Goal: Task Accomplishment & Management: Complete application form

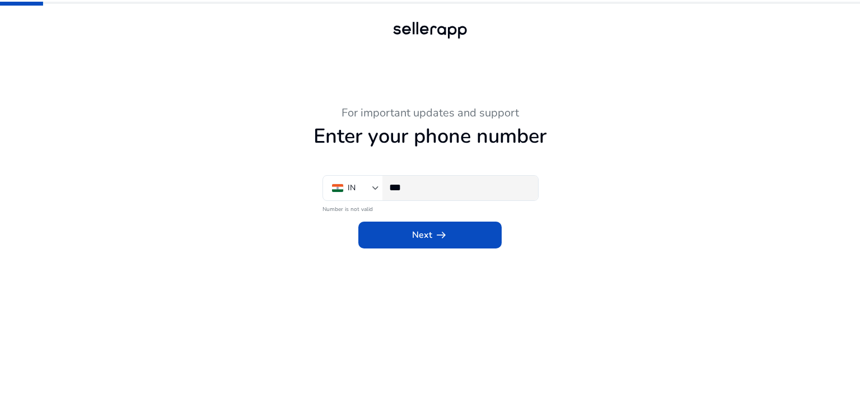
click at [430, 196] on div "***" at bounding box center [459, 188] width 140 height 25
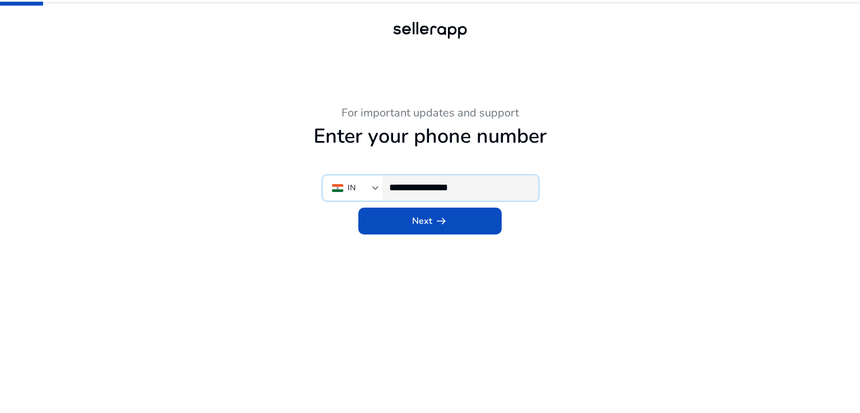
type input "**********"
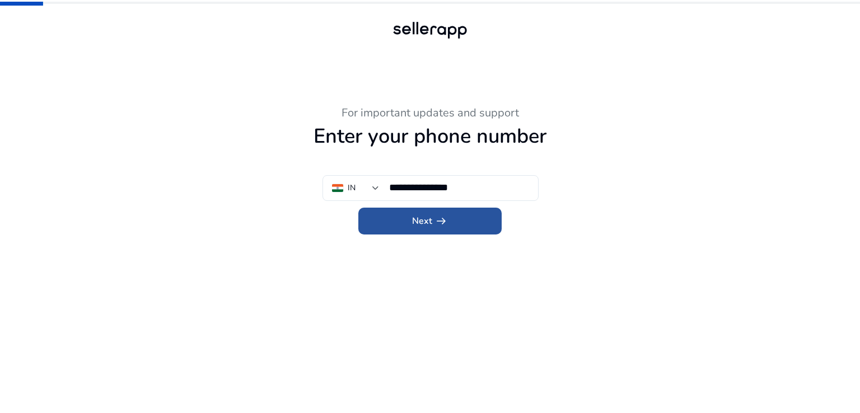
click at [449, 217] on span at bounding box center [429, 221] width 143 height 27
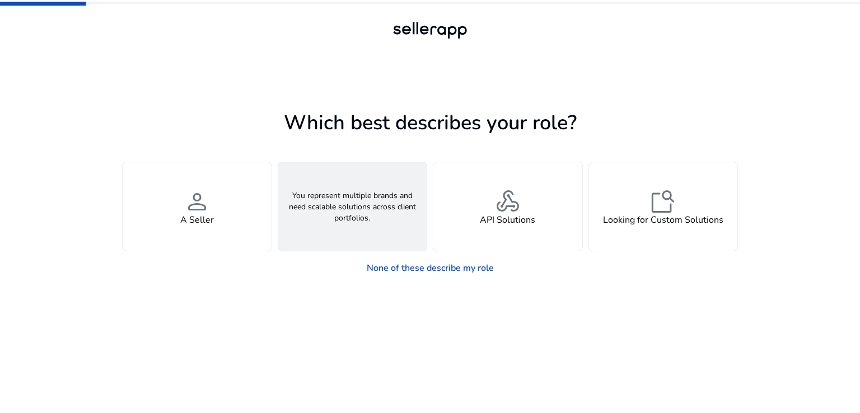
click at [356, 236] on div "groups An Agency" at bounding box center [352, 206] width 149 height 88
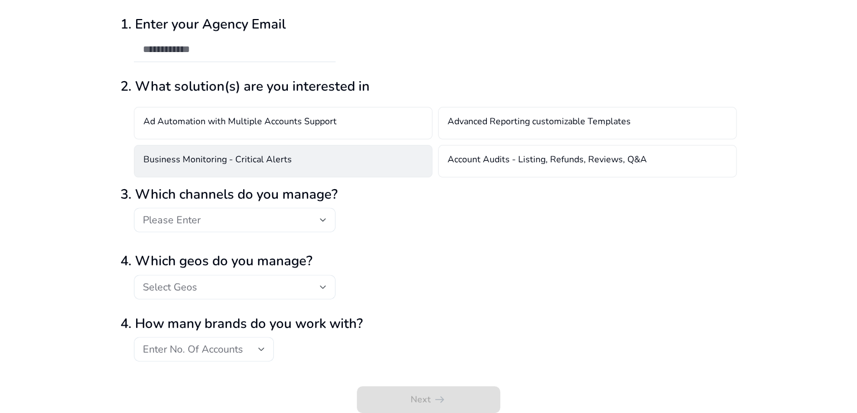
scroll to position [87, 0]
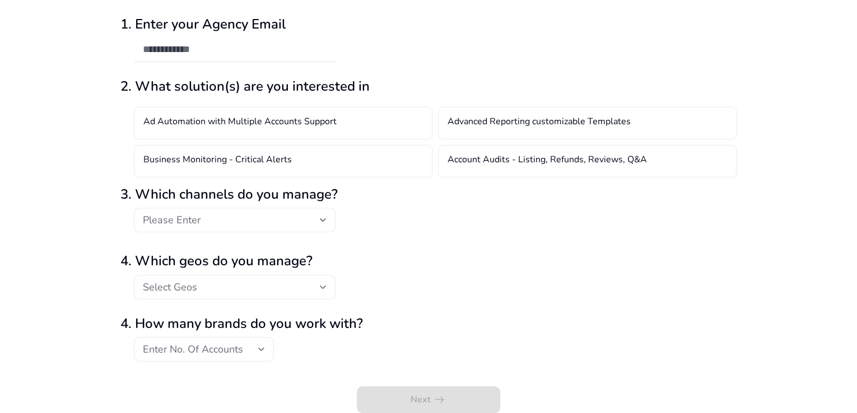
click at [307, 244] on div at bounding box center [235, 238] width 202 height 12
click at [287, 226] on div "Please Enter" at bounding box center [231, 220] width 177 height 12
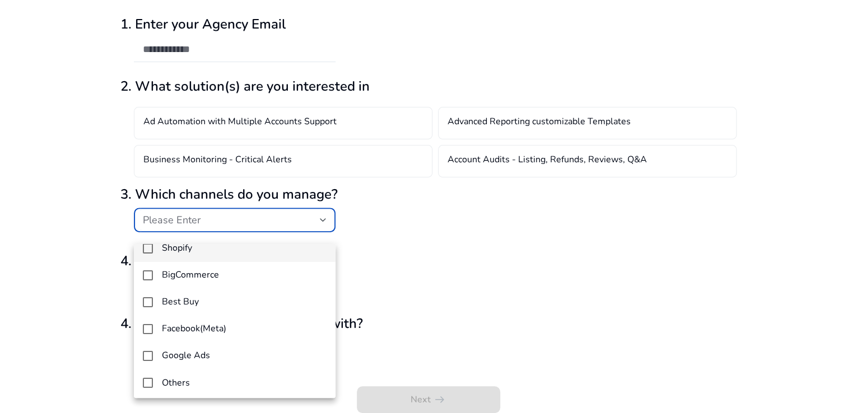
scroll to position [96, 0]
click at [369, 276] on div at bounding box center [428, 206] width 857 height 413
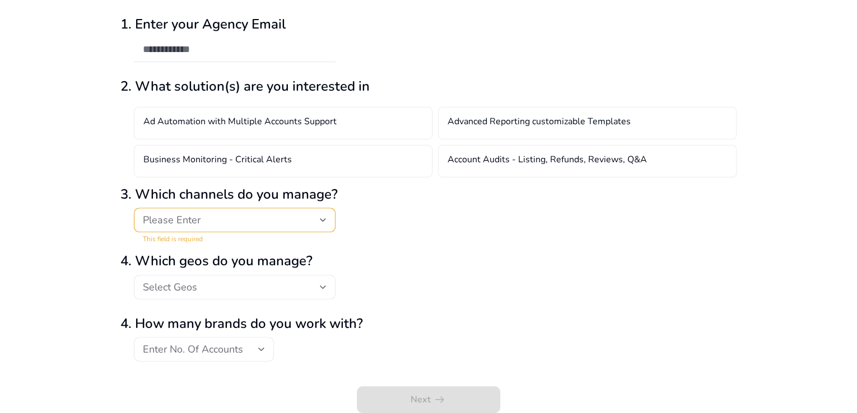
scroll to position [99, 0]
click at [255, 284] on div "Select Geos" at bounding box center [231, 287] width 177 height 12
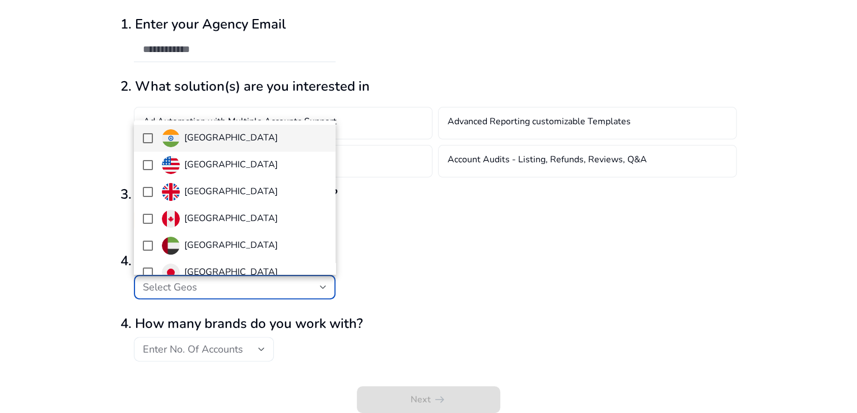
click at [393, 244] on div at bounding box center [428, 206] width 857 height 413
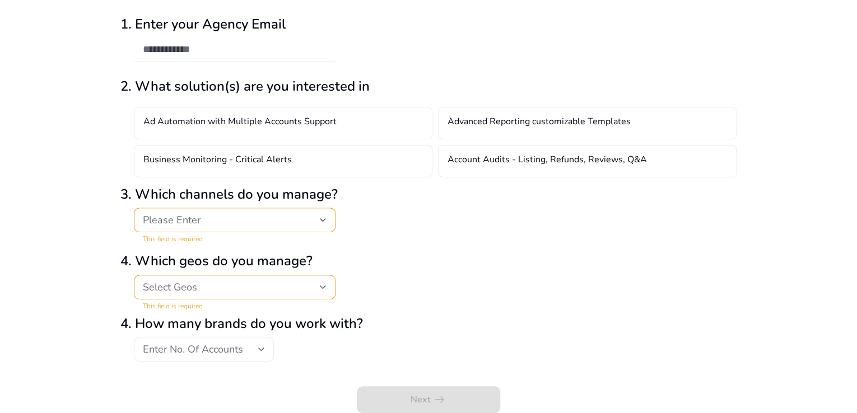
click at [256, 351] on div "Enter No. Of Accounts" at bounding box center [200, 349] width 115 height 12
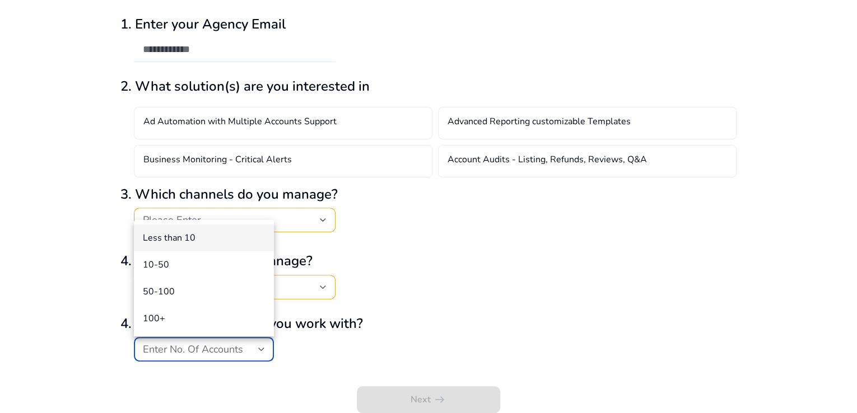
click at [414, 263] on div at bounding box center [428, 206] width 857 height 413
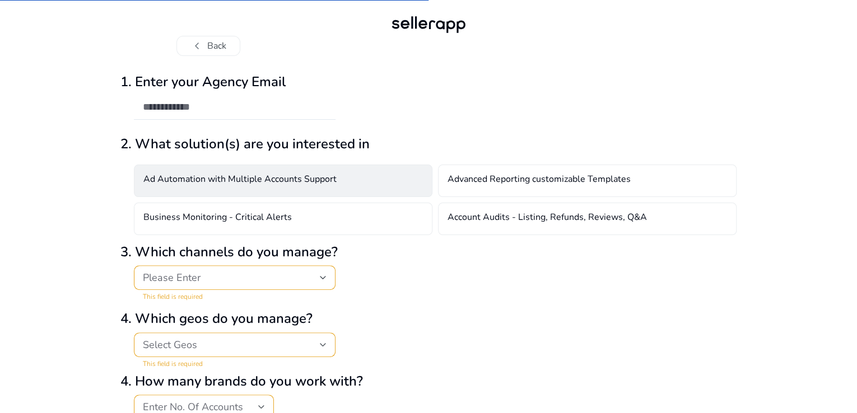
scroll to position [0, 0]
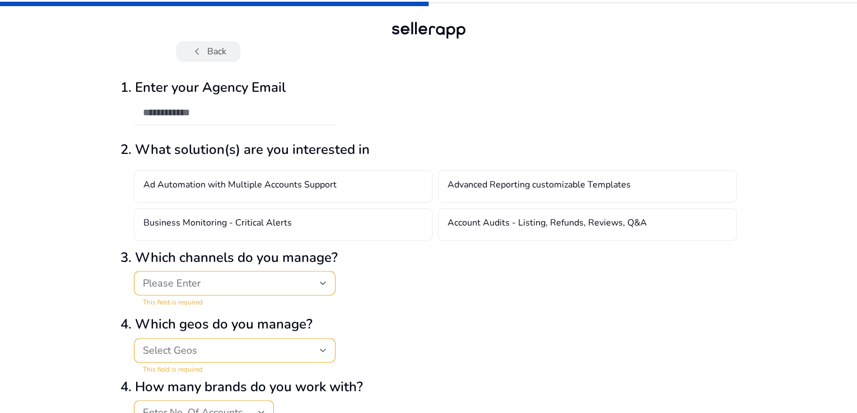
click at [228, 55] on button "chevron_left Back" at bounding box center [208, 51] width 64 height 20
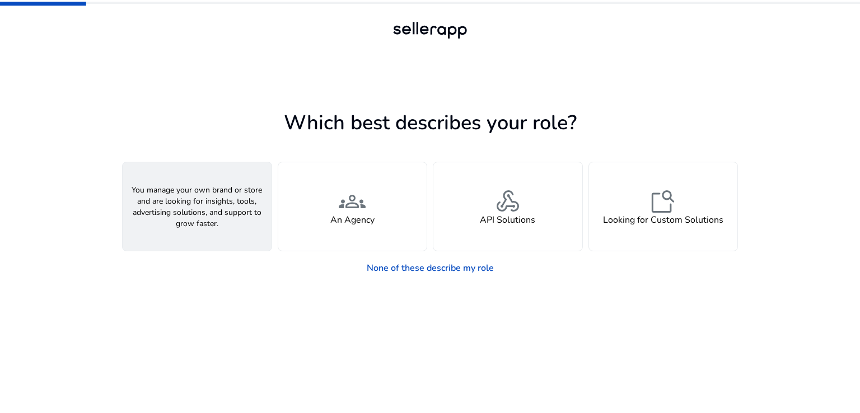
click at [211, 207] on div "person A Seller" at bounding box center [197, 206] width 149 height 88
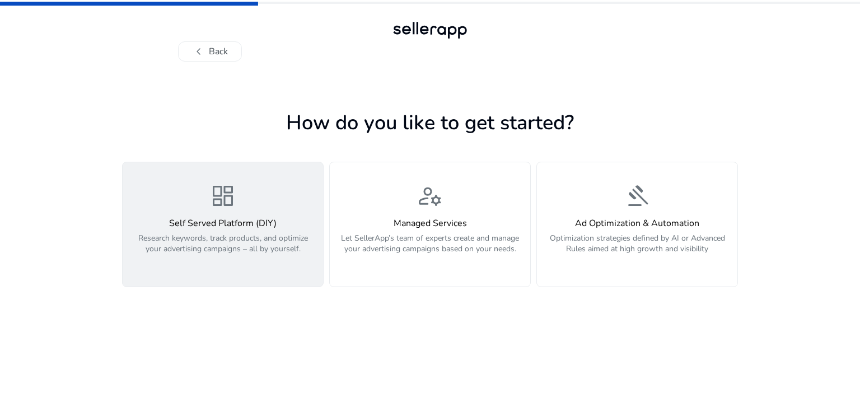
click at [297, 198] on div "dashboard Self Served Platform (DIY) Research keywords, track products, and opt…" at bounding box center [222, 225] width 187 height 84
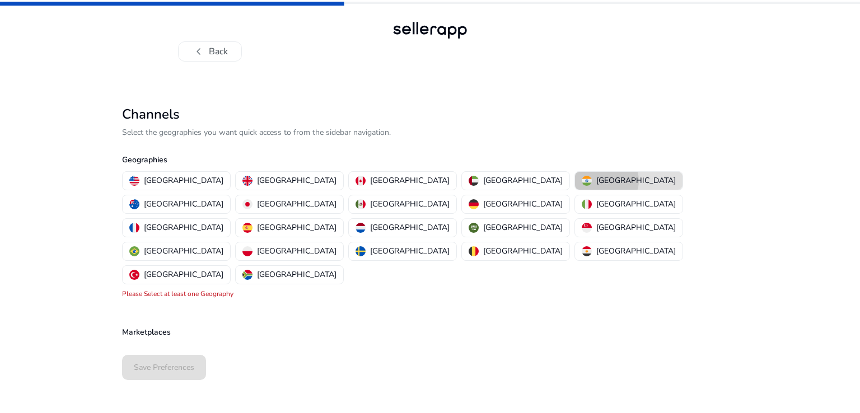
click at [596, 181] on p "[GEOGRAPHIC_DATA]" at bounding box center [636, 181] width 80 height 12
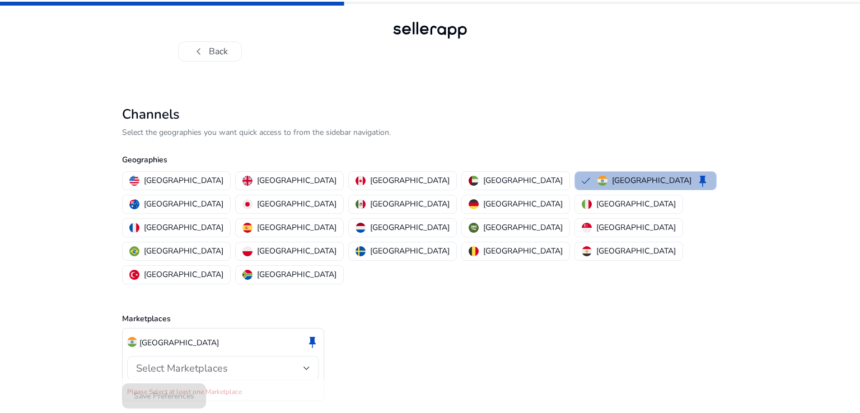
click at [208, 362] on span "Select Marketplaces" at bounding box center [182, 368] width 92 height 13
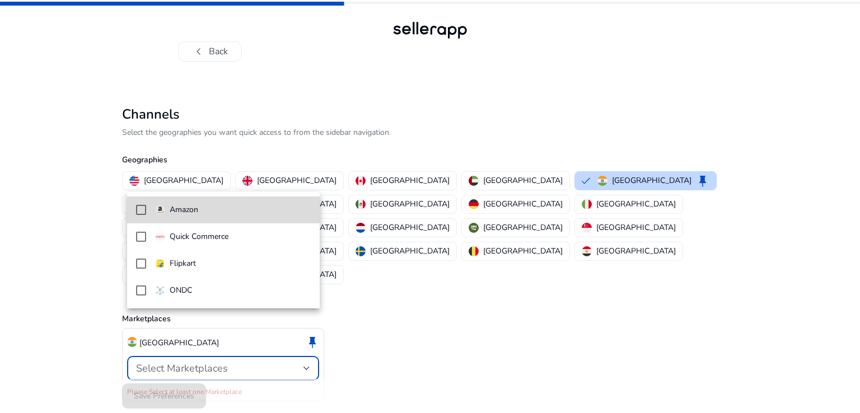
click at [141, 209] on mat-pseudo-checkbox at bounding box center [141, 210] width 10 height 10
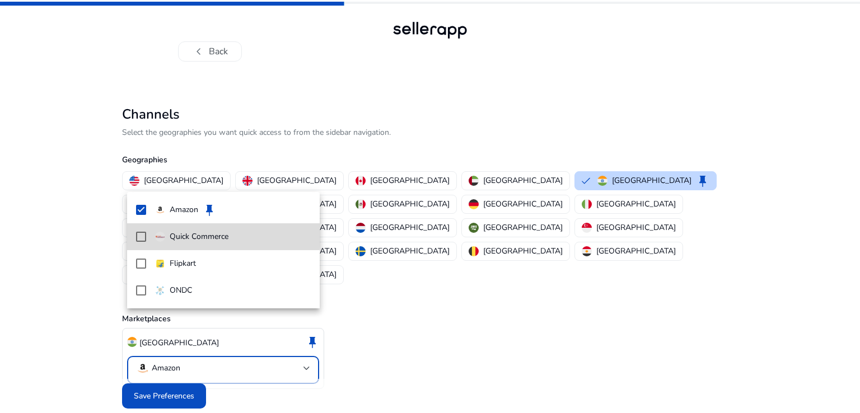
click at [141, 234] on mat-pseudo-checkbox at bounding box center [141, 237] width 10 height 10
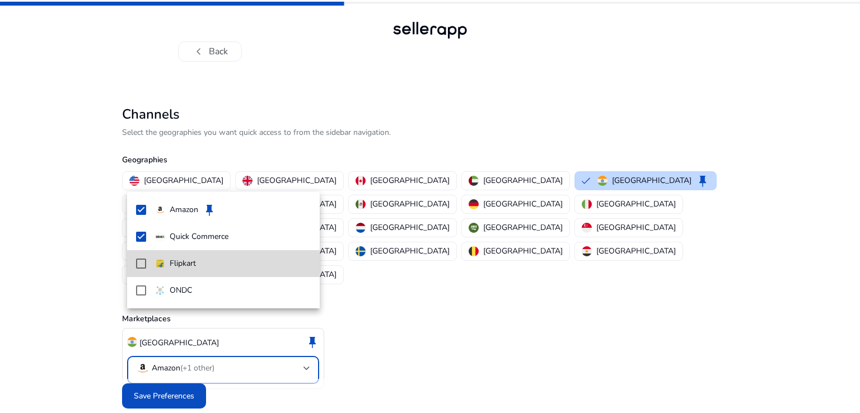
click at [141, 259] on mat-pseudo-checkbox at bounding box center [141, 264] width 10 height 10
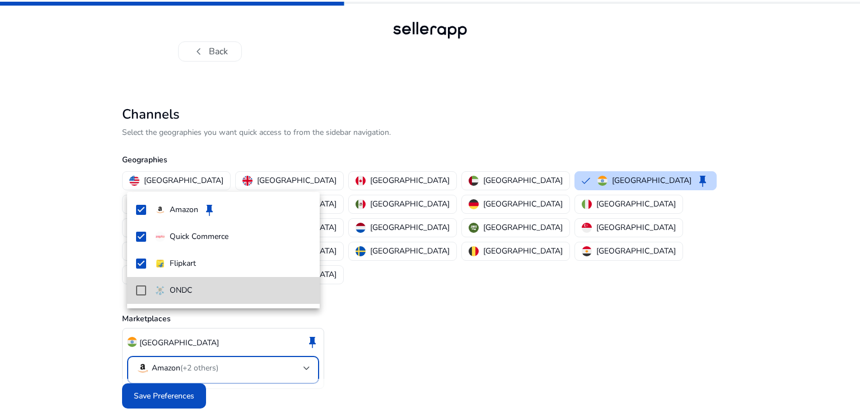
click at [142, 289] on mat-pseudo-checkbox at bounding box center [141, 291] width 10 height 10
click at [158, 365] on div at bounding box center [430, 206] width 860 height 413
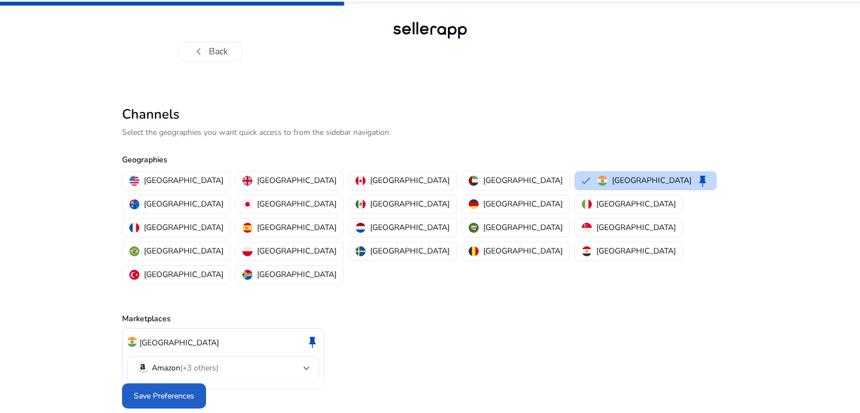
click at [158, 390] on span "Save Preferences" at bounding box center [164, 396] width 60 height 12
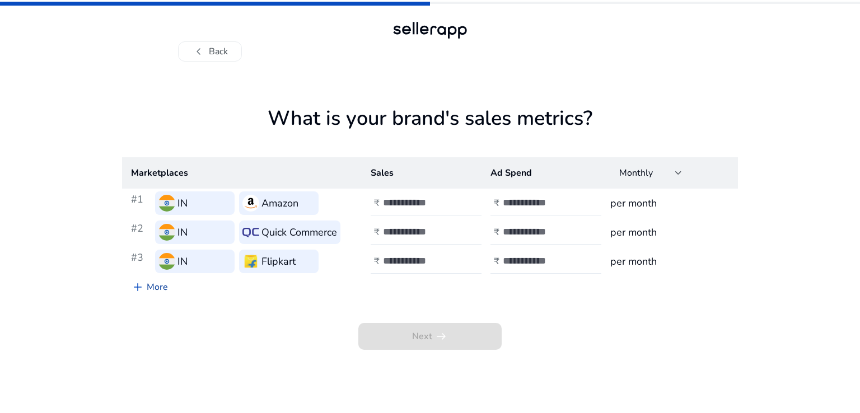
click at [151, 288] on link "add More" at bounding box center [149, 287] width 55 height 22
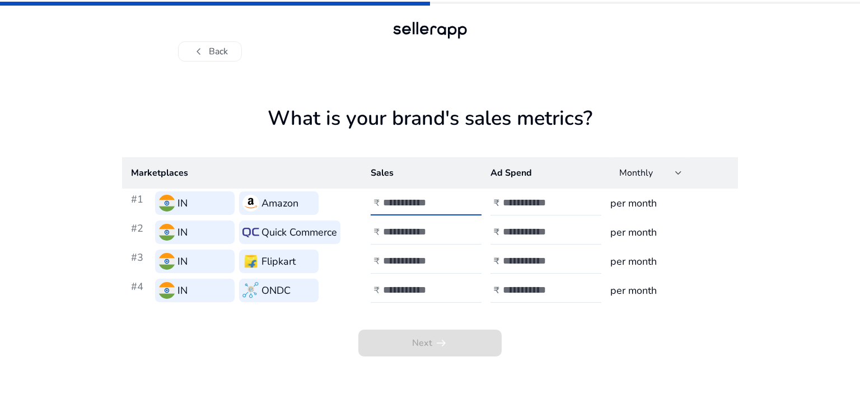
click at [408, 207] on input "number" at bounding box center [421, 203] width 76 height 12
type input "****"
click at [423, 231] on input "number" at bounding box center [421, 232] width 76 height 12
type input "****"
click at [417, 267] on input "number" at bounding box center [421, 261] width 76 height 12
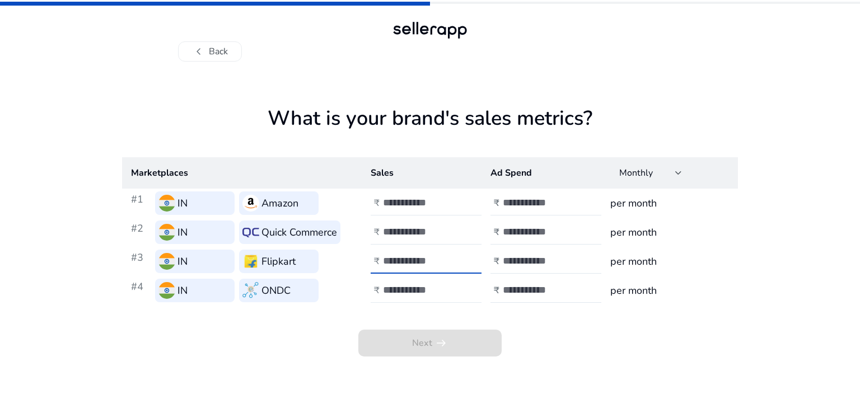
type input "****"
click at [417, 280] on div at bounding box center [433, 290] width 101 height 25
click at [412, 290] on input "number" at bounding box center [421, 290] width 76 height 12
type input "****"
click at [530, 198] on input "number" at bounding box center [541, 203] width 76 height 12
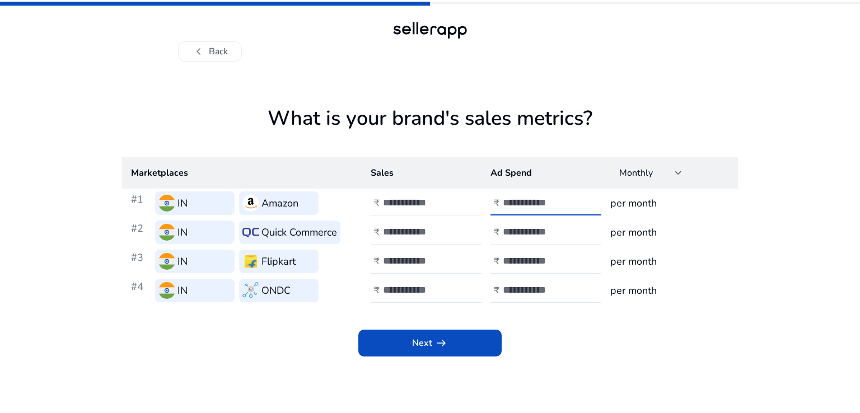
type input "***"
click at [523, 232] on input "number" at bounding box center [541, 232] width 76 height 12
type input "***"
click at [522, 255] on input "number" at bounding box center [541, 261] width 76 height 12
type input "***"
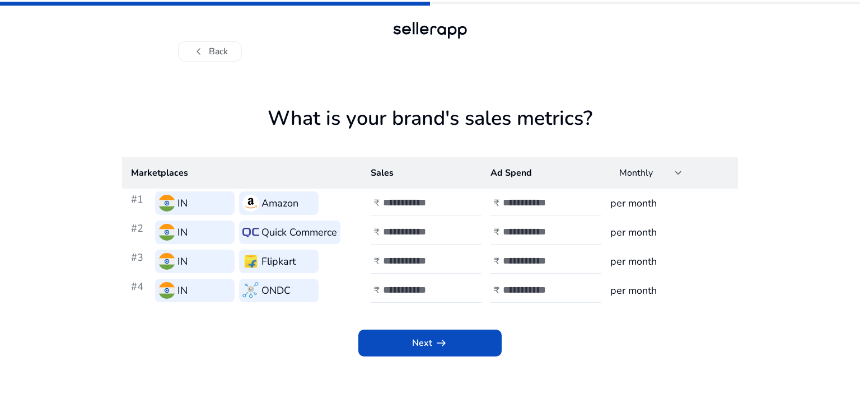
click at [522, 278] on div at bounding box center [553, 290] width 101 height 25
click at [518, 296] on div at bounding box center [553, 290] width 101 height 25
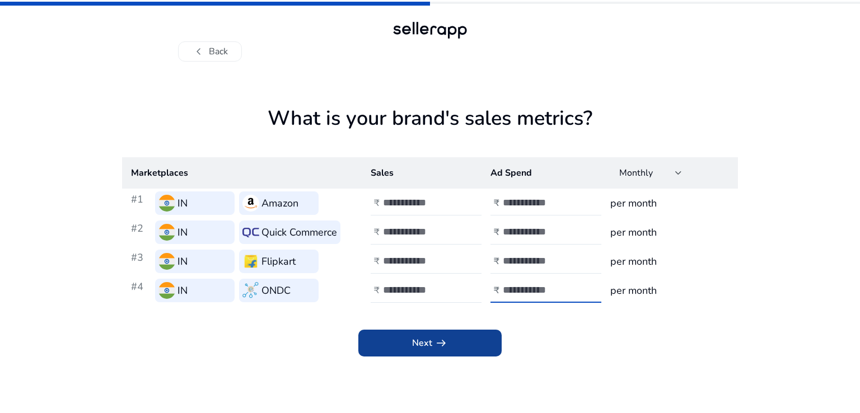
type input "***"
click at [465, 337] on span at bounding box center [429, 343] width 143 height 27
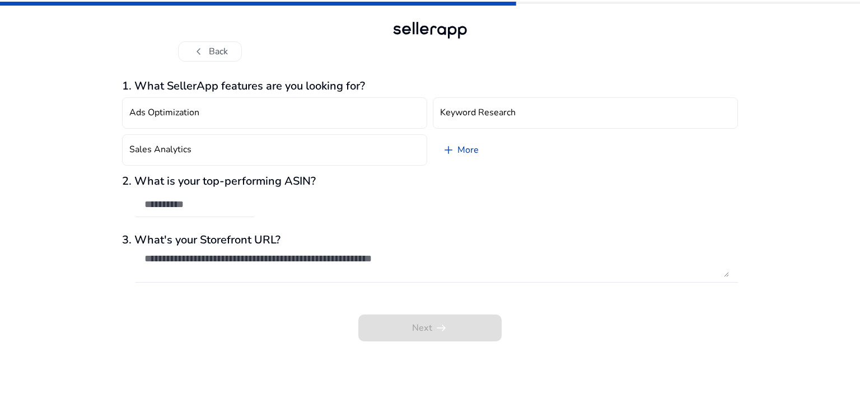
click at [448, 150] on span "add" at bounding box center [448, 149] width 13 height 13
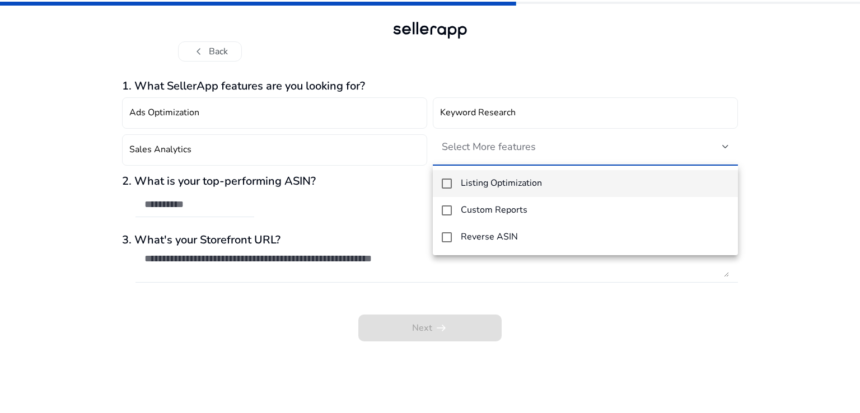
click at [298, 113] on div at bounding box center [430, 206] width 860 height 413
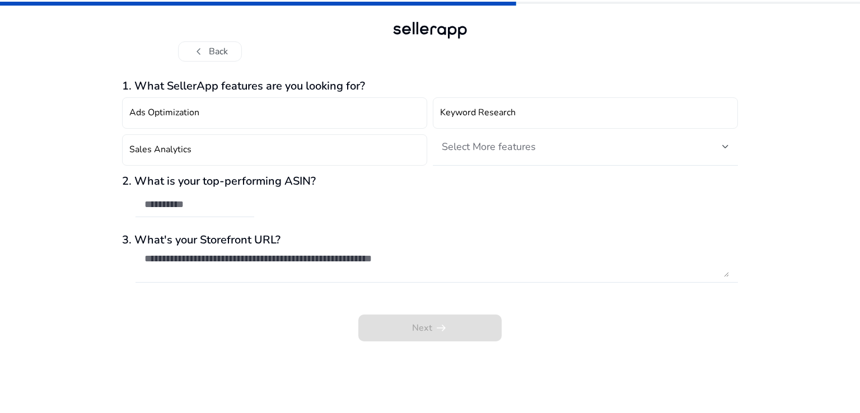
click at [298, 113] on button "Ads Optimization" at bounding box center [274, 112] width 305 height 31
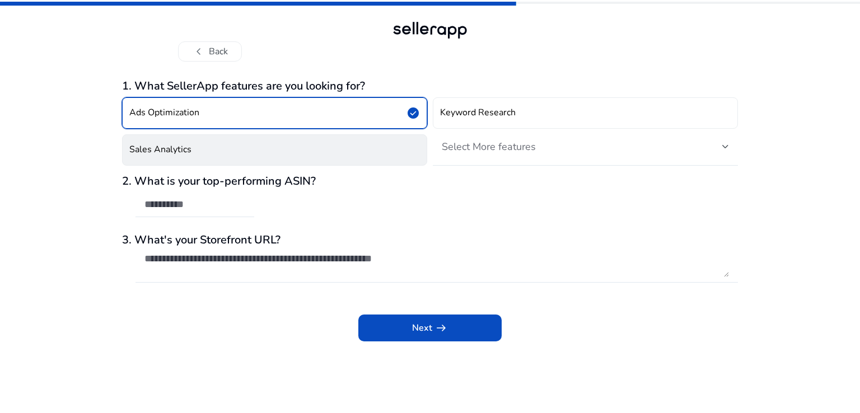
click at [288, 148] on button "Sales Analytics" at bounding box center [274, 149] width 305 height 31
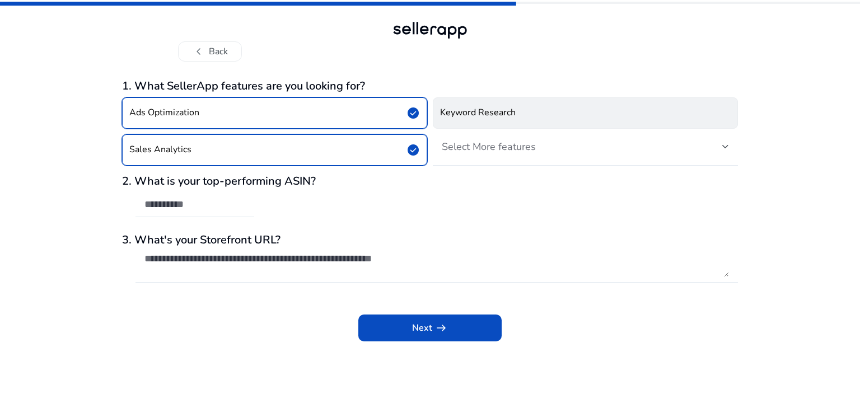
click at [451, 122] on button "Keyword Research" at bounding box center [585, 112] width 305 height 31
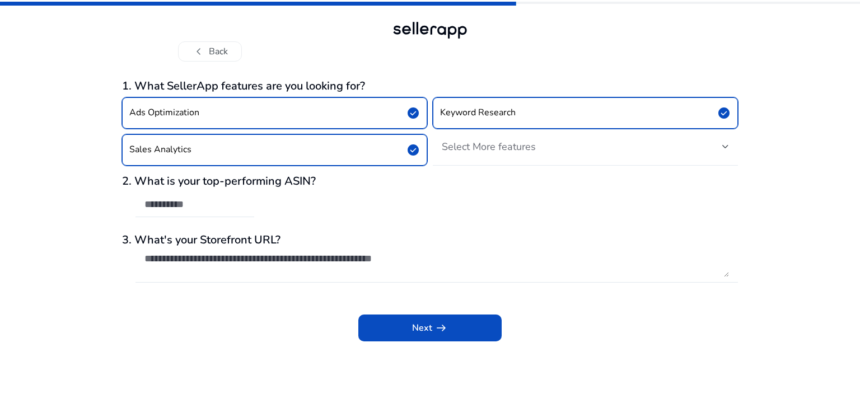
click at [458, 148] on span "Select More features" at bounding box center [489, 146] width 94 height 13
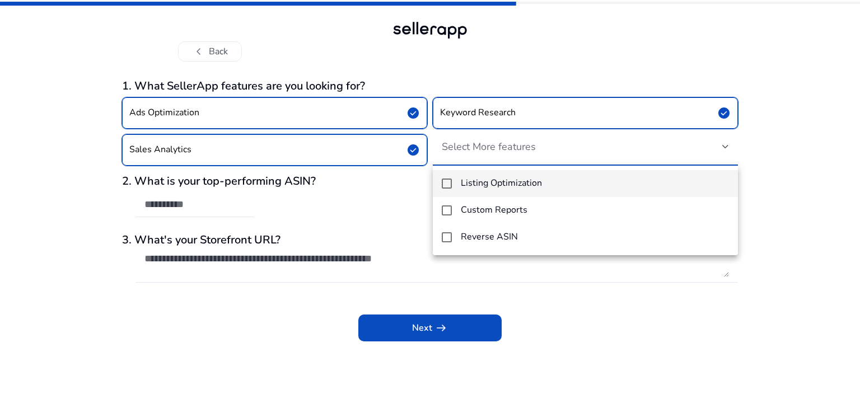
click at [446, 182] on mat-pseudo-checkbox at bounding box center [447, 184] width 10 height 10
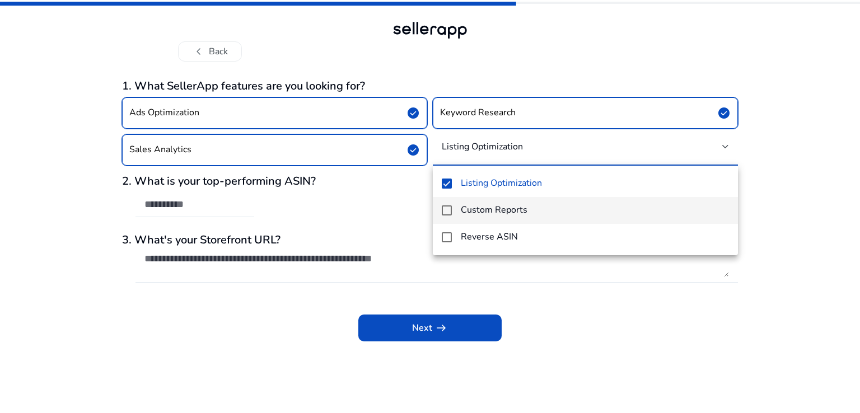
click at [446, 217] on mat-option "Custom Reports" at bounding box center [585, 210] width 305 height 27
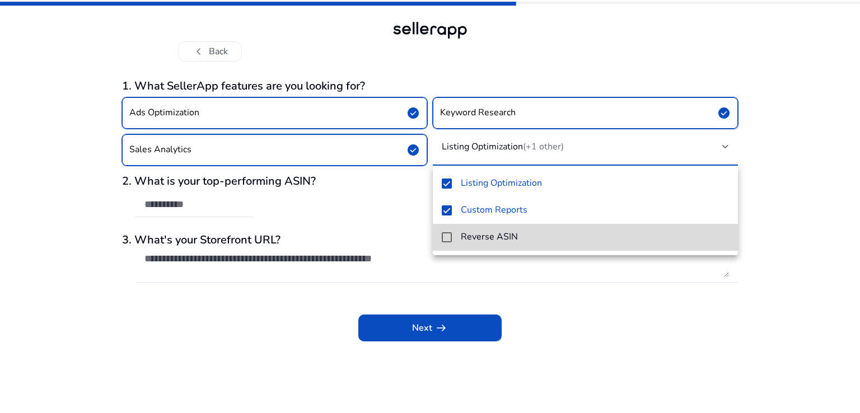
click at [448, 236] on mat-pseudo-checkbox at bounding box center [447, 237] width 10 height 10
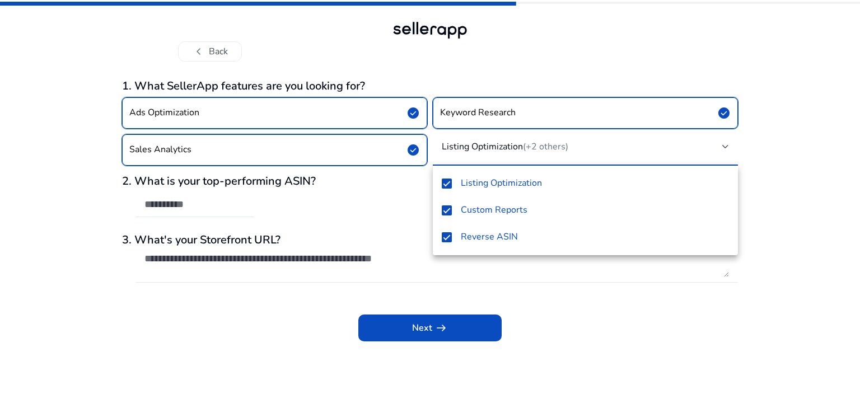
click at [383, 213] on div at bounding box center [430, 206] width 860 height 413
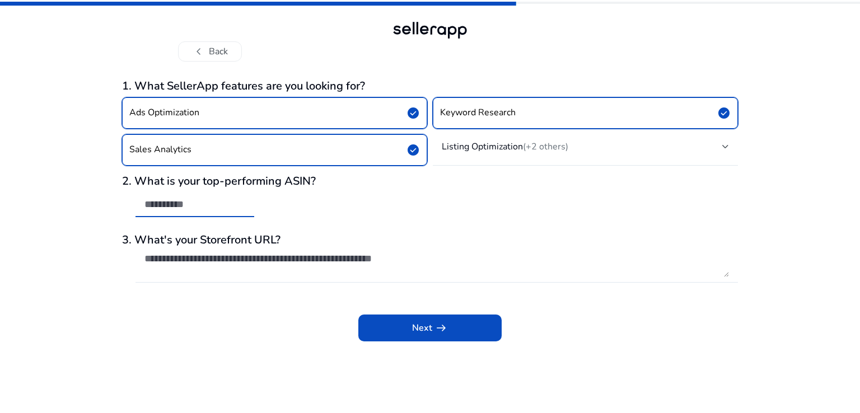
click at [213, 208] on input "text" at bounding box center [194, 204] width 101 height 12
click at [376, 321] on span at bounding box center [429, 328] width 143 height 27
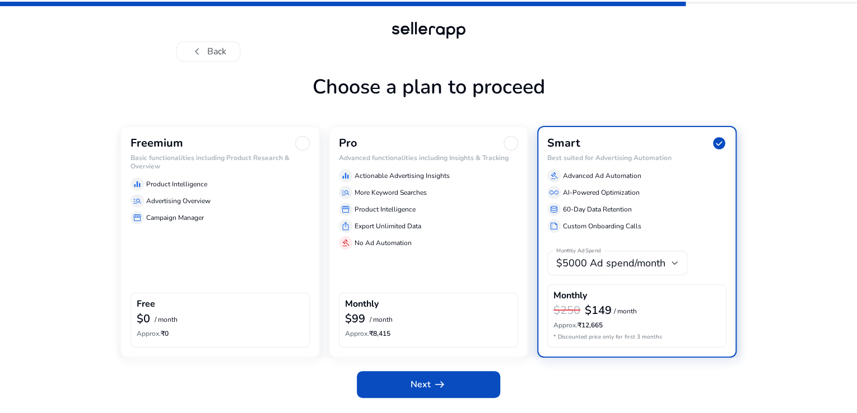
scroll to position [29, 0]
click at [233, 275] on div "Freemium Basic functionalities including Product Research & Overview equalizer …" at bounding box center [219, 241] width 199 height 231
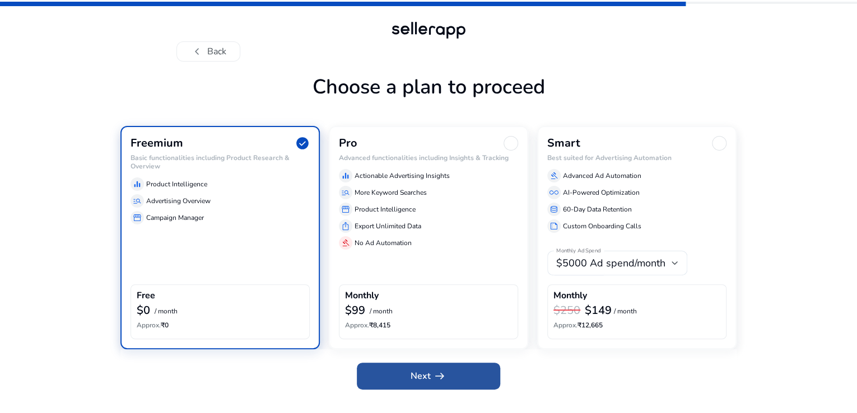
click at [425, 390] on span at bounding box center [428, 376] width 143 height 27
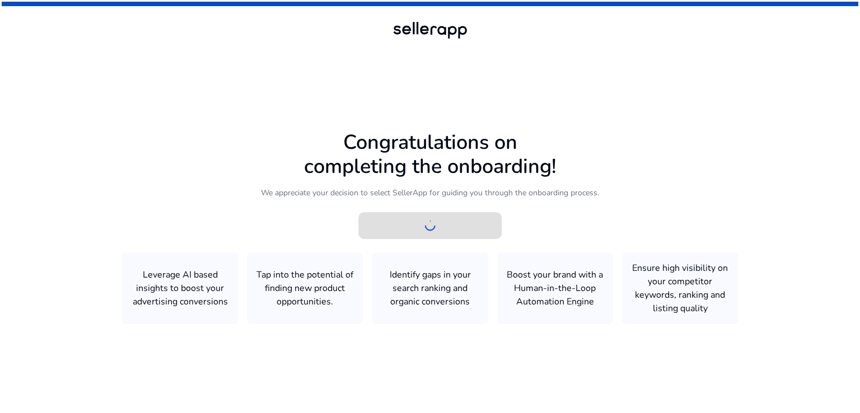
scroll to position [0, 0]
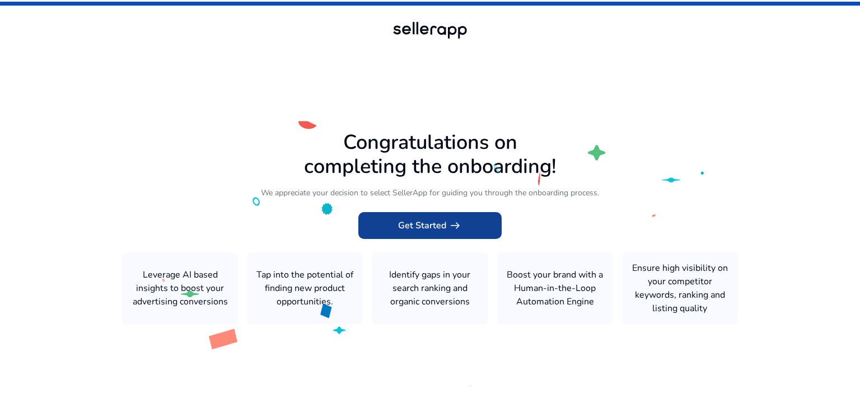
click at [418, 230] on span "Get Started arrow_right_alt" at bounding box center [430, 225] width 64 height 13
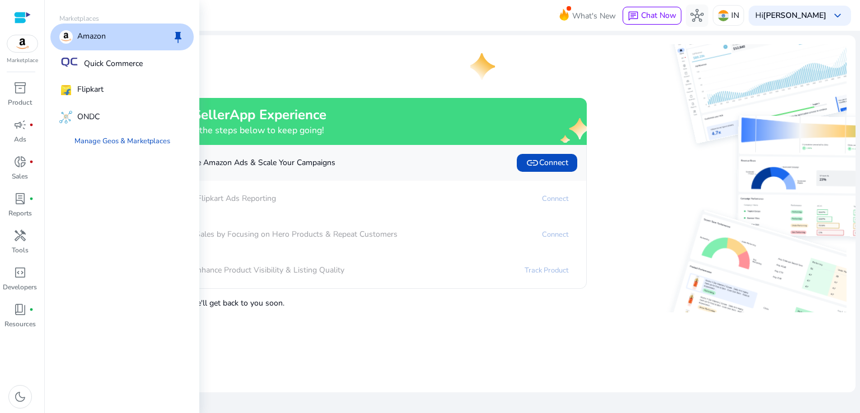
click at [16, 50] on img at bounding box center [22, 43] width 30 height 17
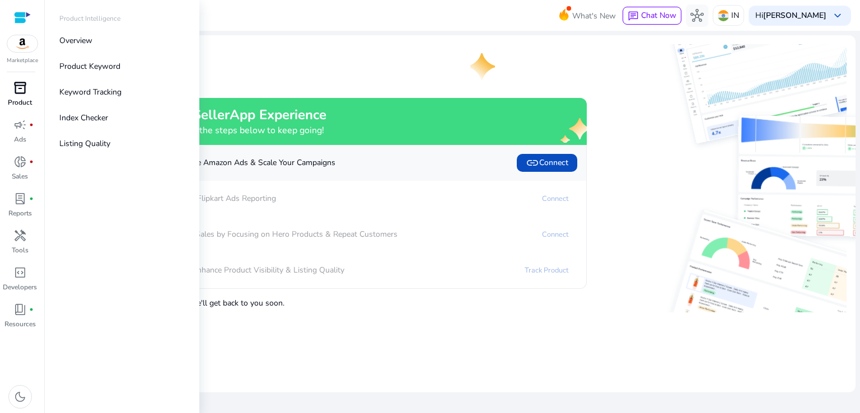
click at [6, 92] on div "inventory_2" at bounding box center [19, 88] width 31 height 18
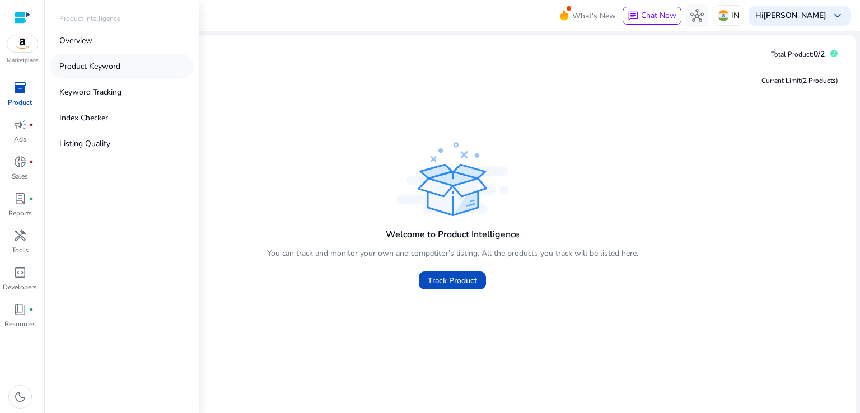
click at [96, 67] on p "Product Keyword" at bounding box center [89, 66] width 61 height 12
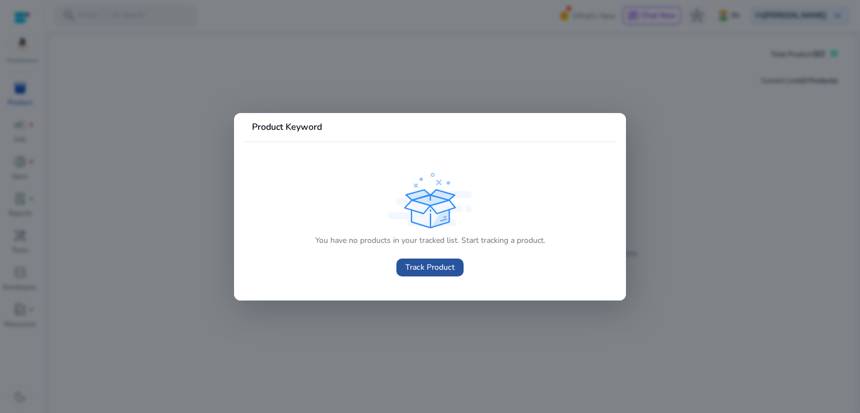
click at [405, 258] on span at bounding box center [429, 267] width 67 height 27
